Goal: Find specific page/section: Find specific page/section

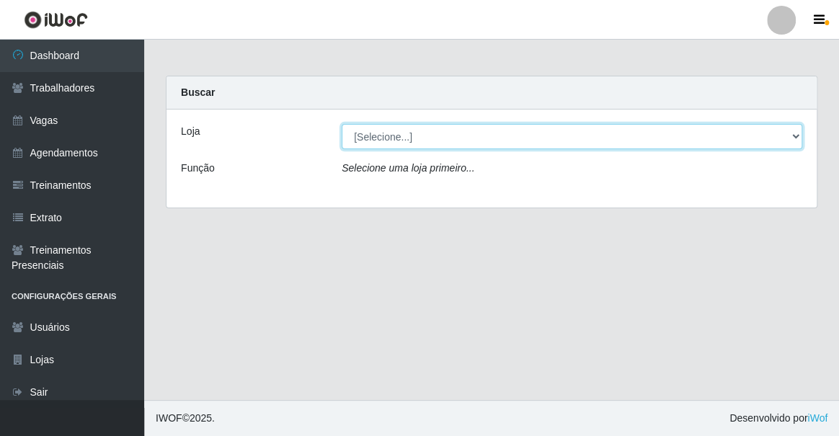
click at [411, 132] on select "[Selecione...] Famiglia [PERSON_NAME] - Ristorante [PERSON_NAME]" at bounding box center [572, 136] width 460 height 25
select select "267"
click at [342, 124] on select "[Selecione...] Famiglia [PERSON_NAME] - Ristorante [PERSON_NAME]" at bounding box center [572, 136] width 460 height 25
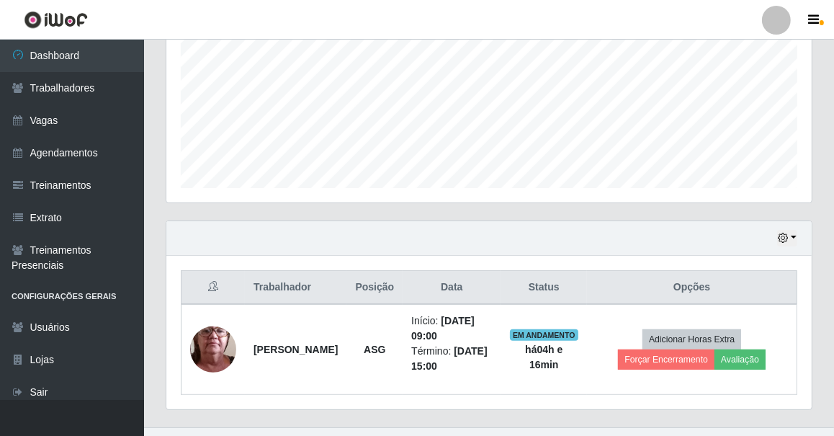
scroll to position [353, 0]
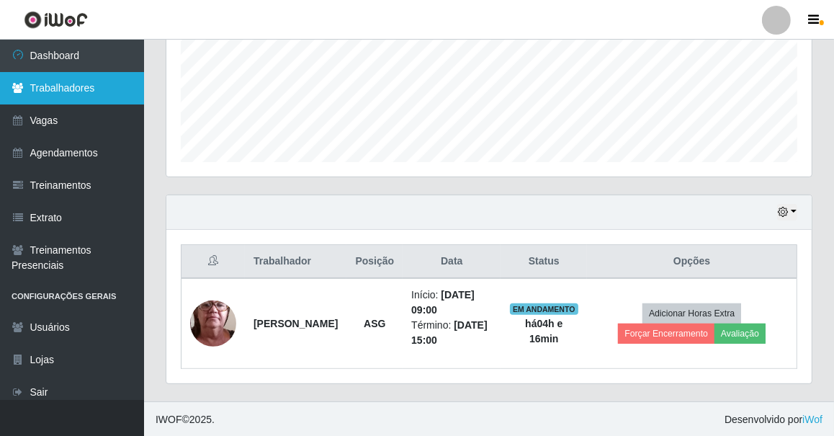
click at [63, 81] on link "Trabalhadores" at bounding box center [72, 88] width 144 height 32
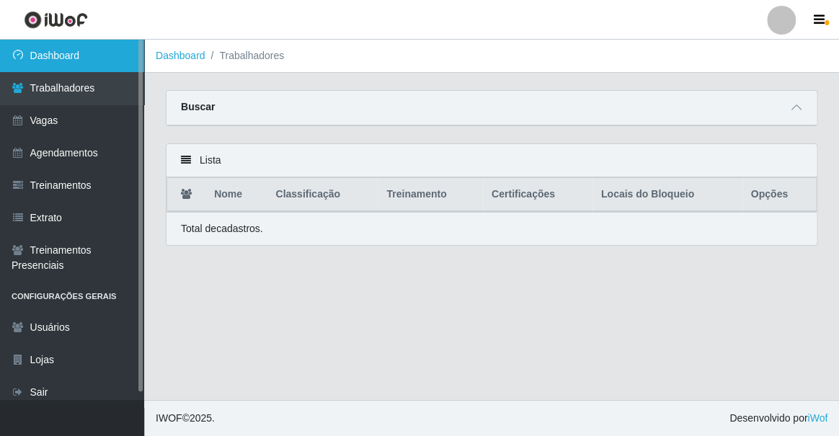
click at [92, 60] on link "Dashboard" at bounding box center [72, 56] width 144 height 32
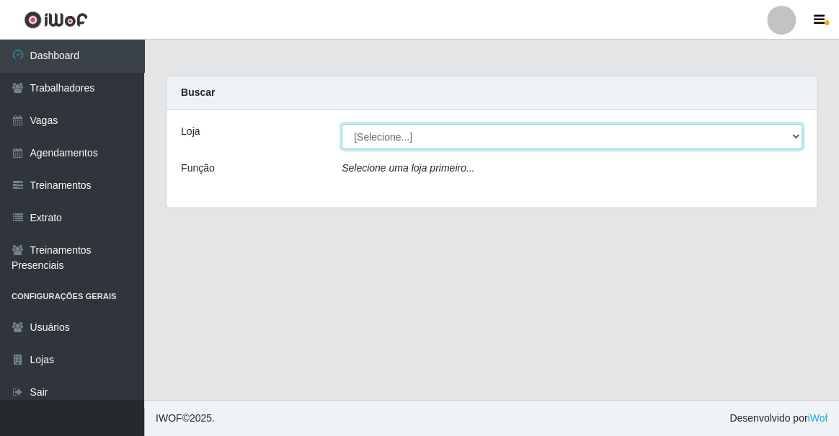
click at [400, 136] on select "[Selecione...] Famiglia [PERSON_NAME] - Ristorante [PERSON_NAME]" at bounding box center [572, 136] width 460 height 25
select select "267"
click at [342, 124] on select "[Selecione...] Famiglia [PERSON_NAME] - Ristorante [PERSON_NAME]" at bounding box center [572, 136] width 460 height 25
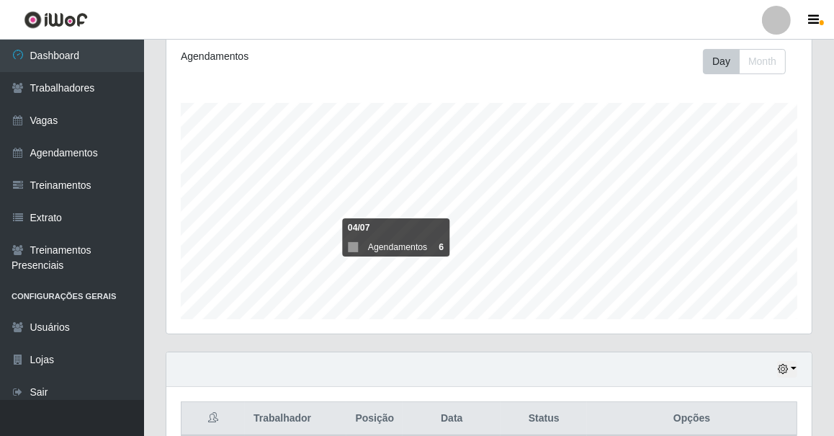
scroll to position [353, 0]
